Goal: Task Accomplishment & Management: Manage account settings

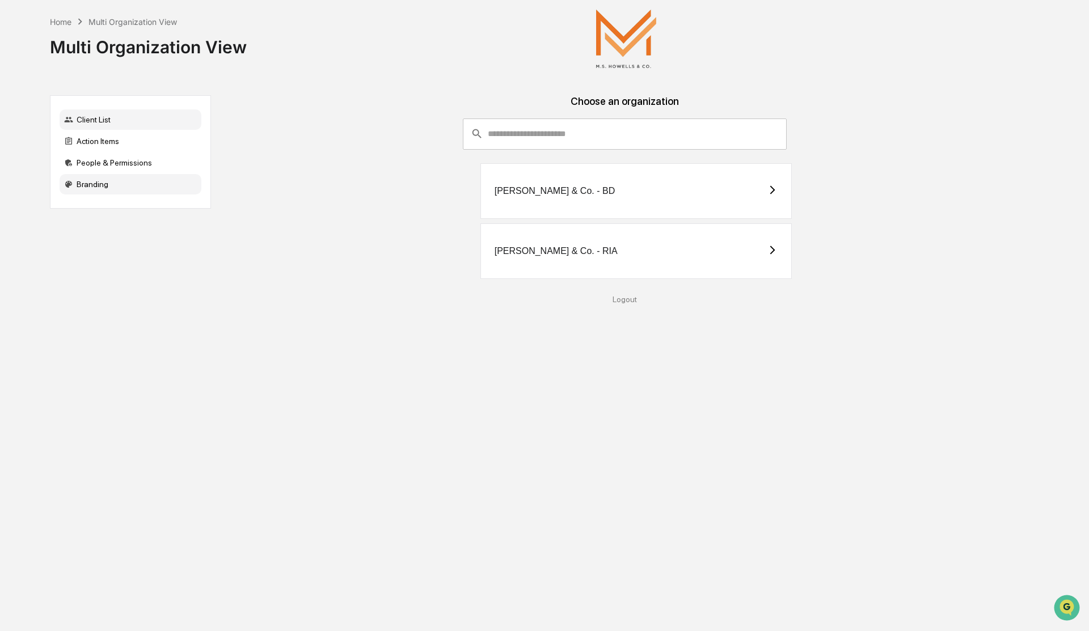
click at [83, 183] on div "Branding" at bounding box center [131, 184] width 142 height 20
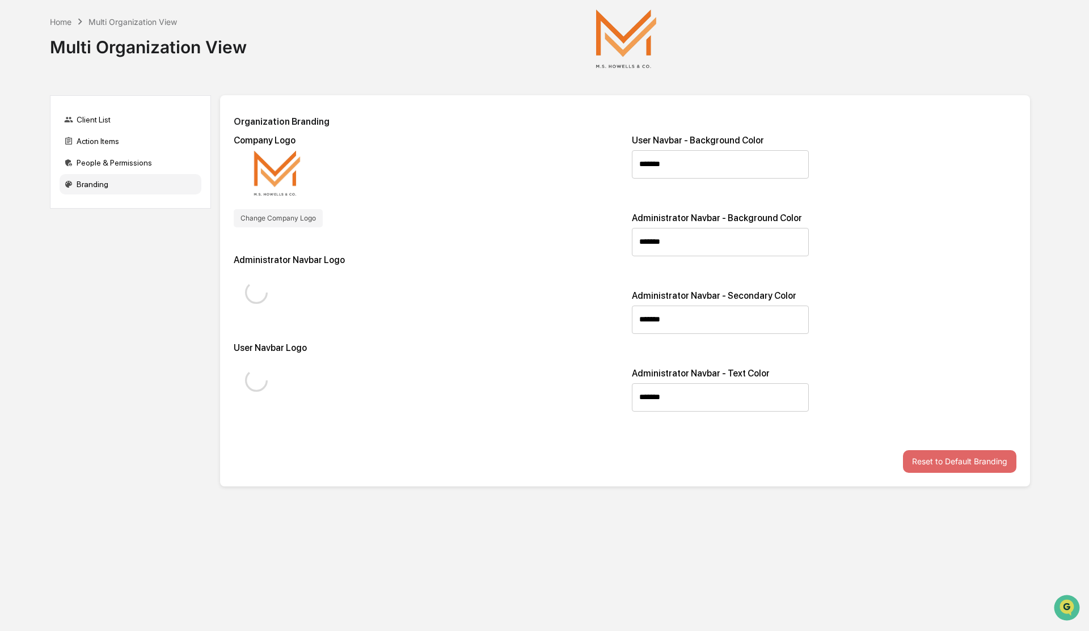
type input "*******"
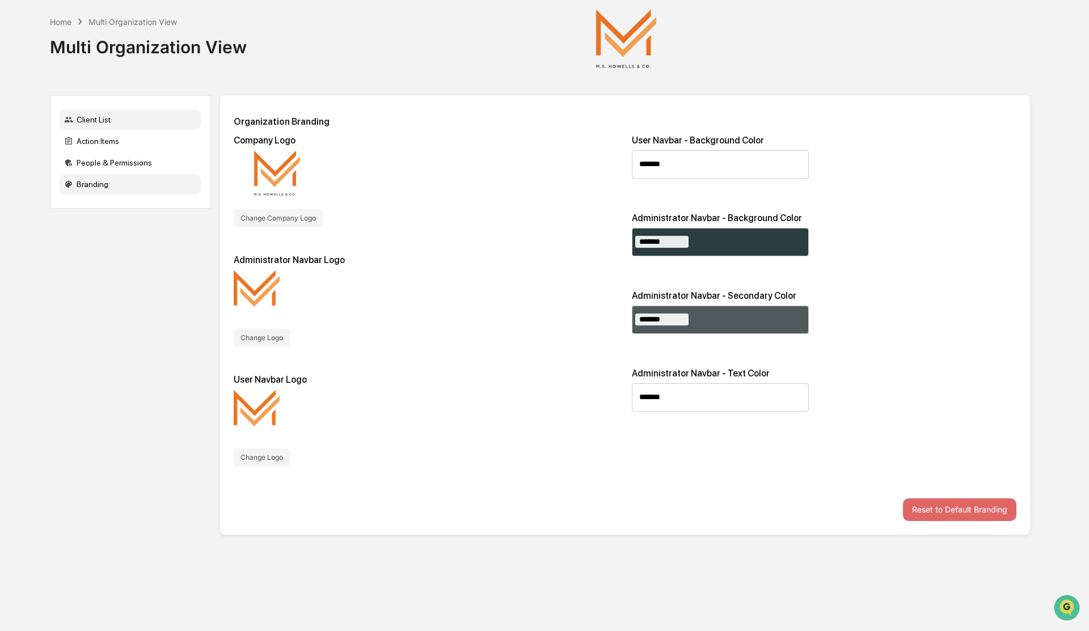
click at [104, 118] on div "Client List" at bounding box center [131, 119] width 142 height 20
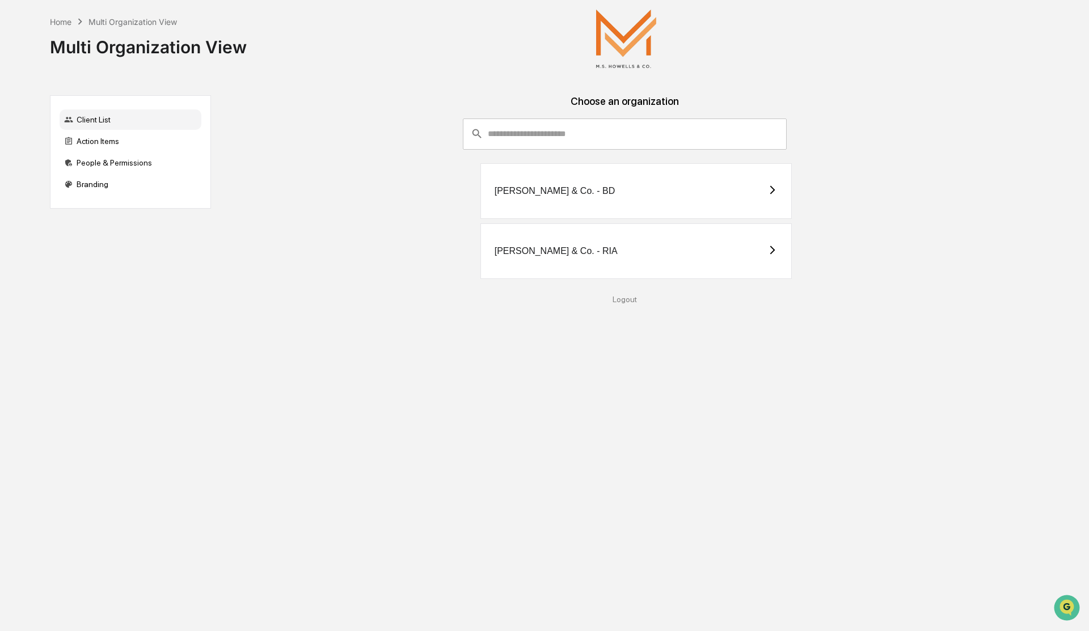
click at [591, 257] on div "[PERSON_NAME] & Co. - RIA" at bounding box center [636, 251] width 312 height 56
